Goal: Check status: Check status

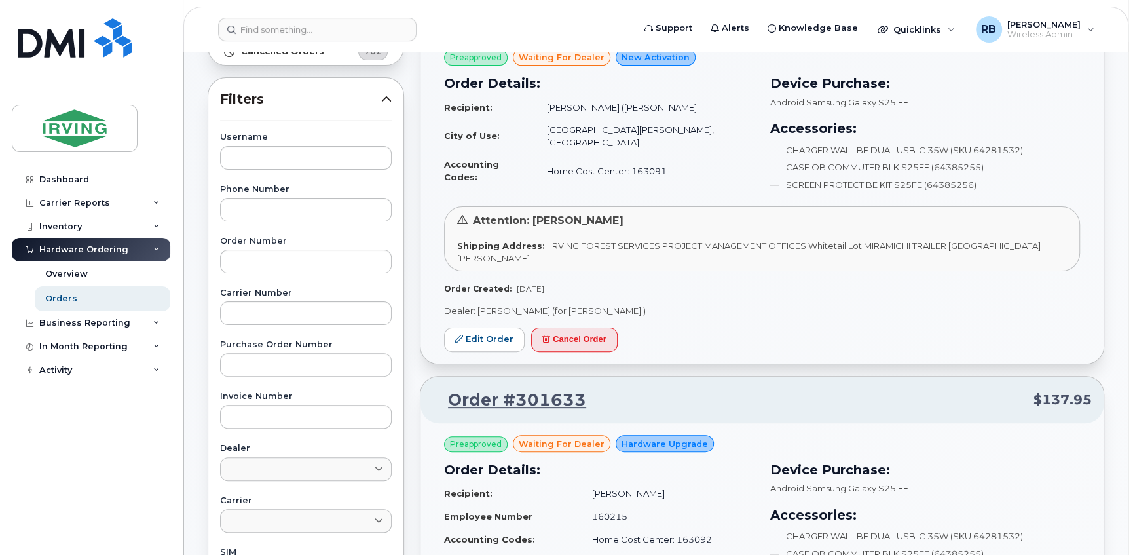
scroll to position [238, 0]
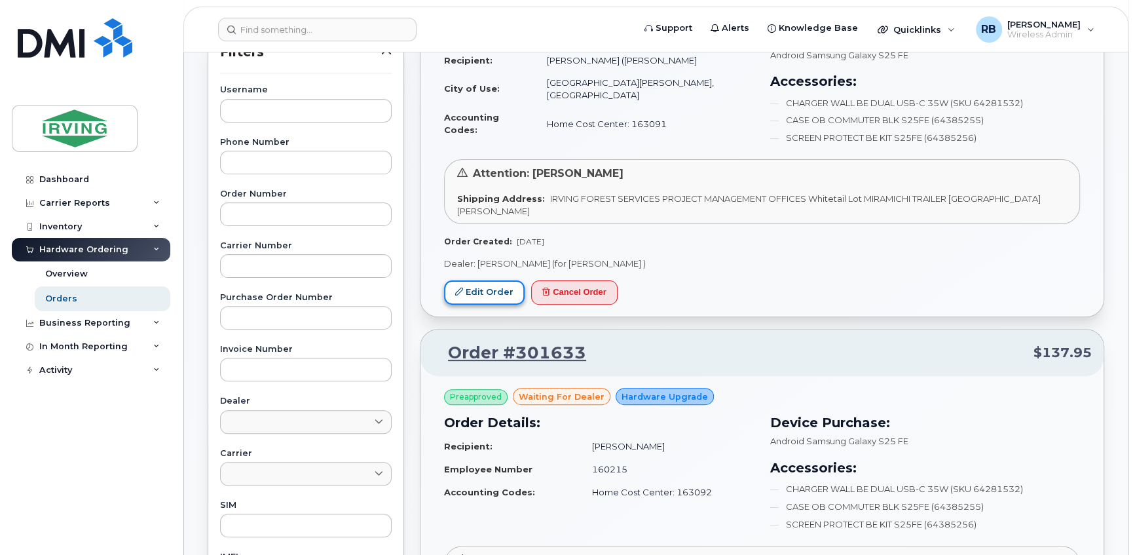
click at [472, 295] on link "Edit Order" at bounding box center [484, 292] width 81 height 24
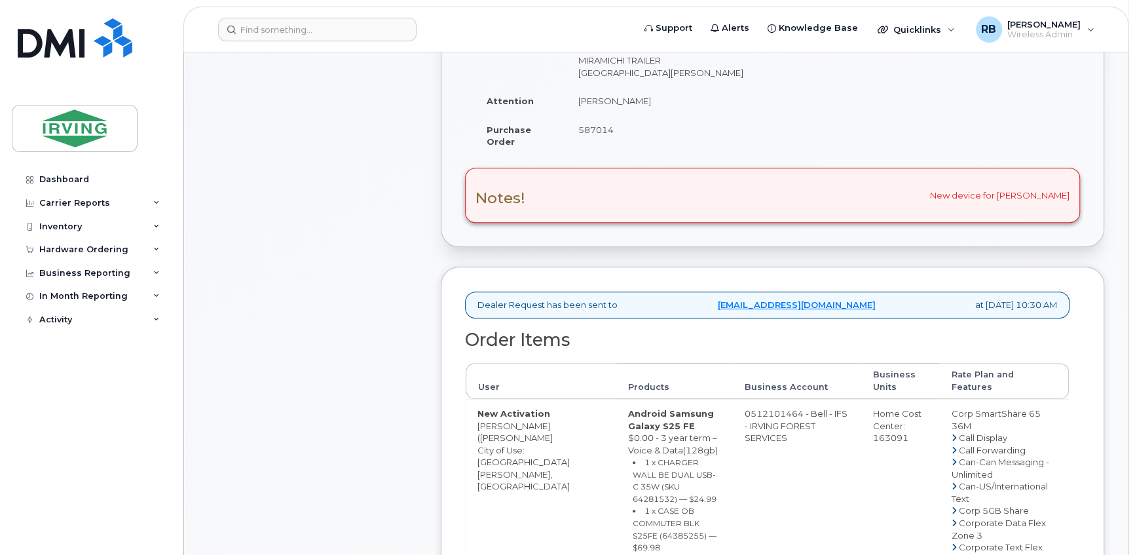
scroll to position [397, 0]
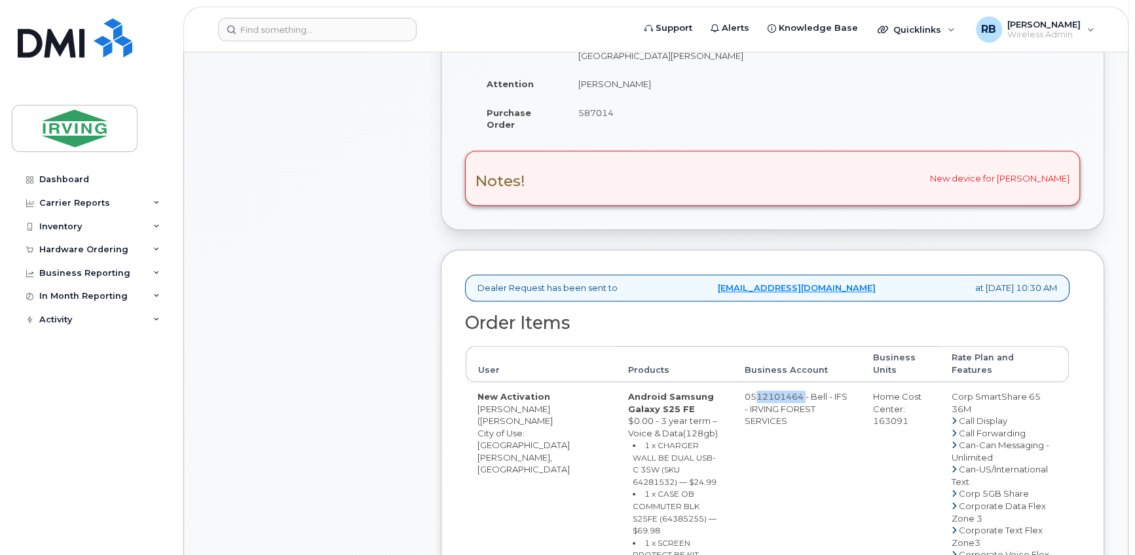
drag, startPoint x: 738, startPoint y: 394, endPoint x: 790, endPoint y: 394, distance: 52.4
copy td "512101464"
